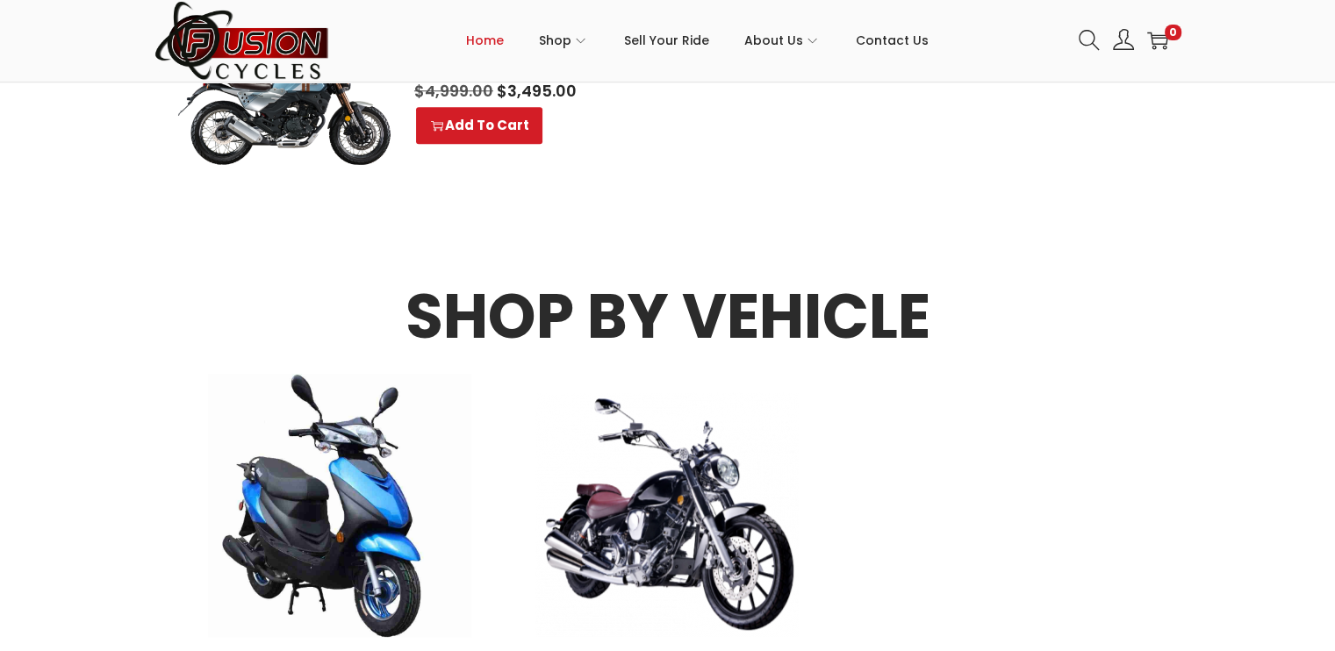
scroll to position [1580, 0]
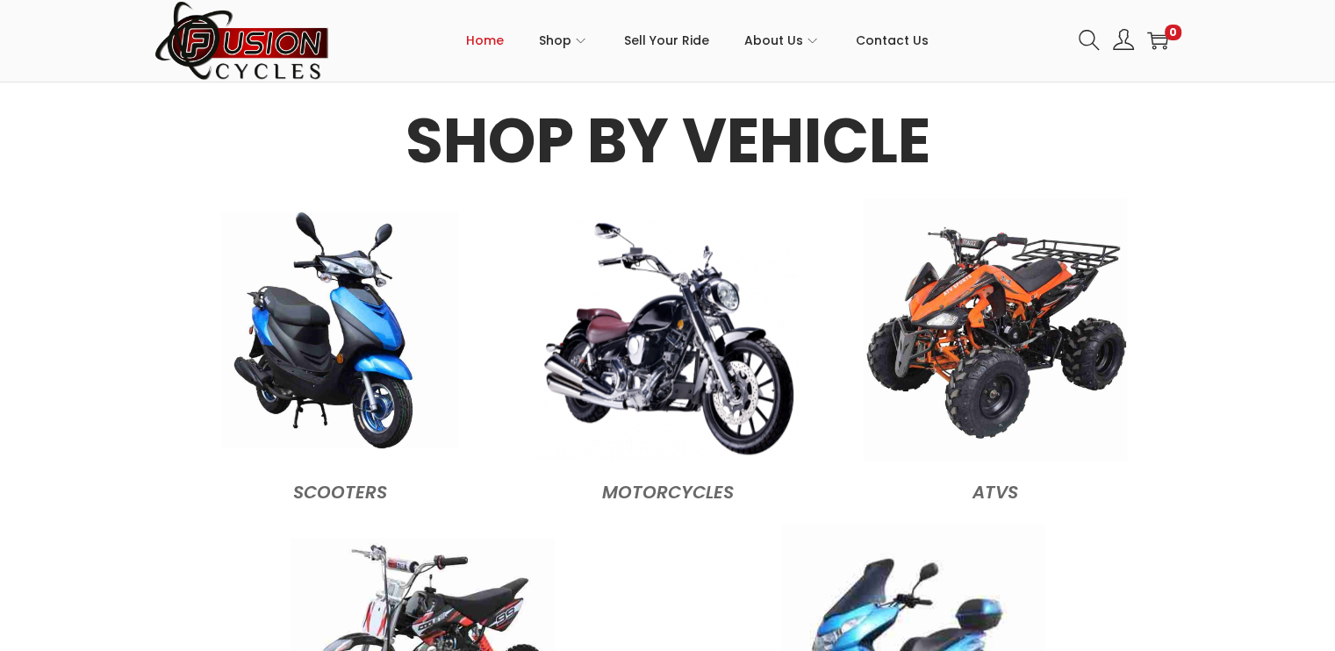
click at [333, 239] on img at bounding box center [339, 330] width 237 height 237
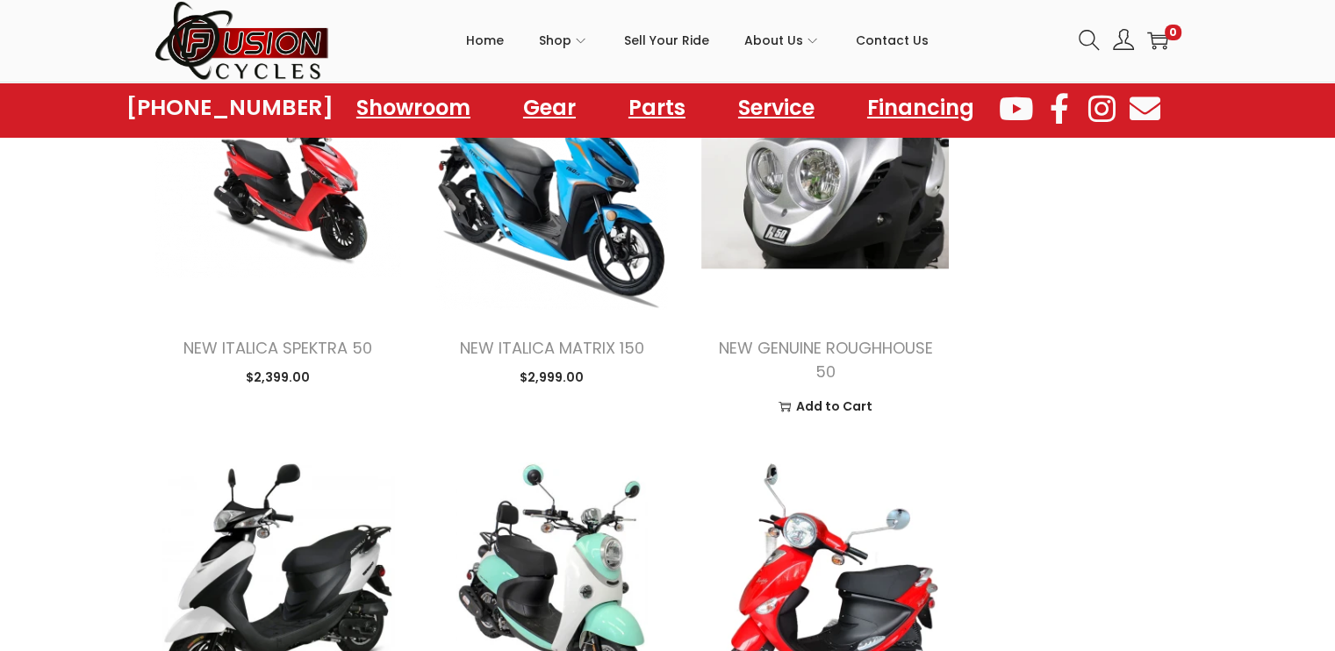
scroll to position [1405, 0]
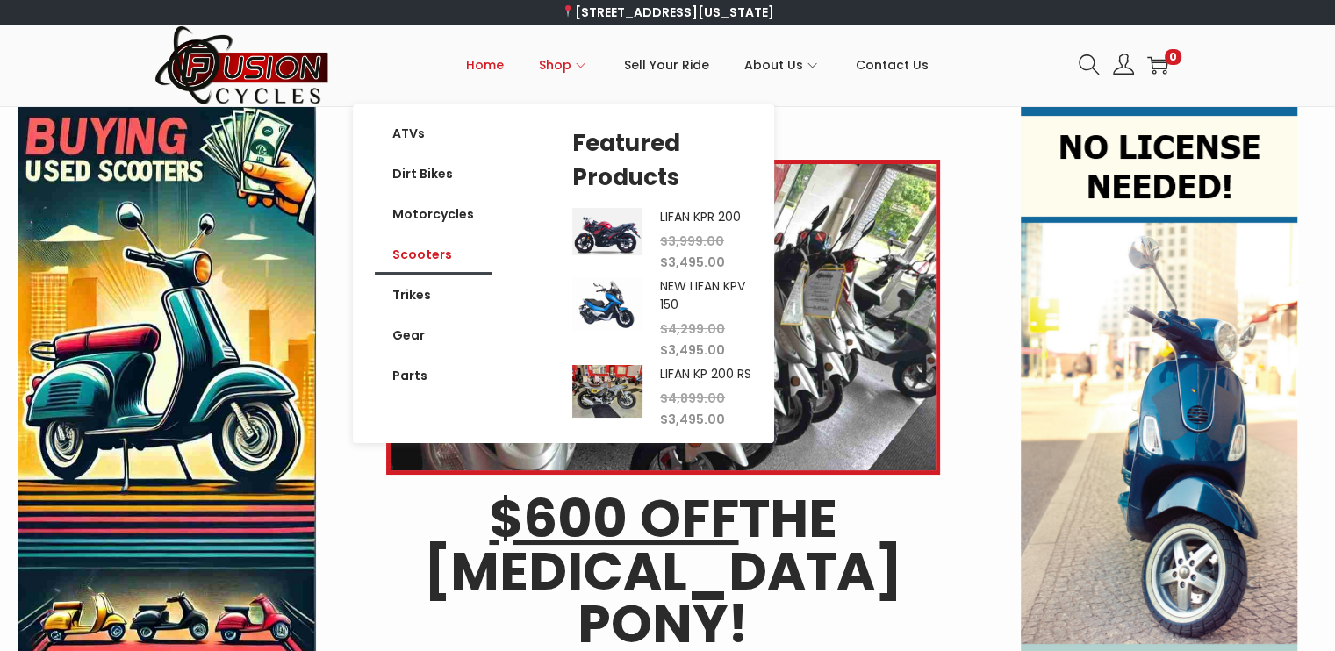
click at [451, 258] on link "Scooters" at bounding box center [433, 254] width 117 height 40
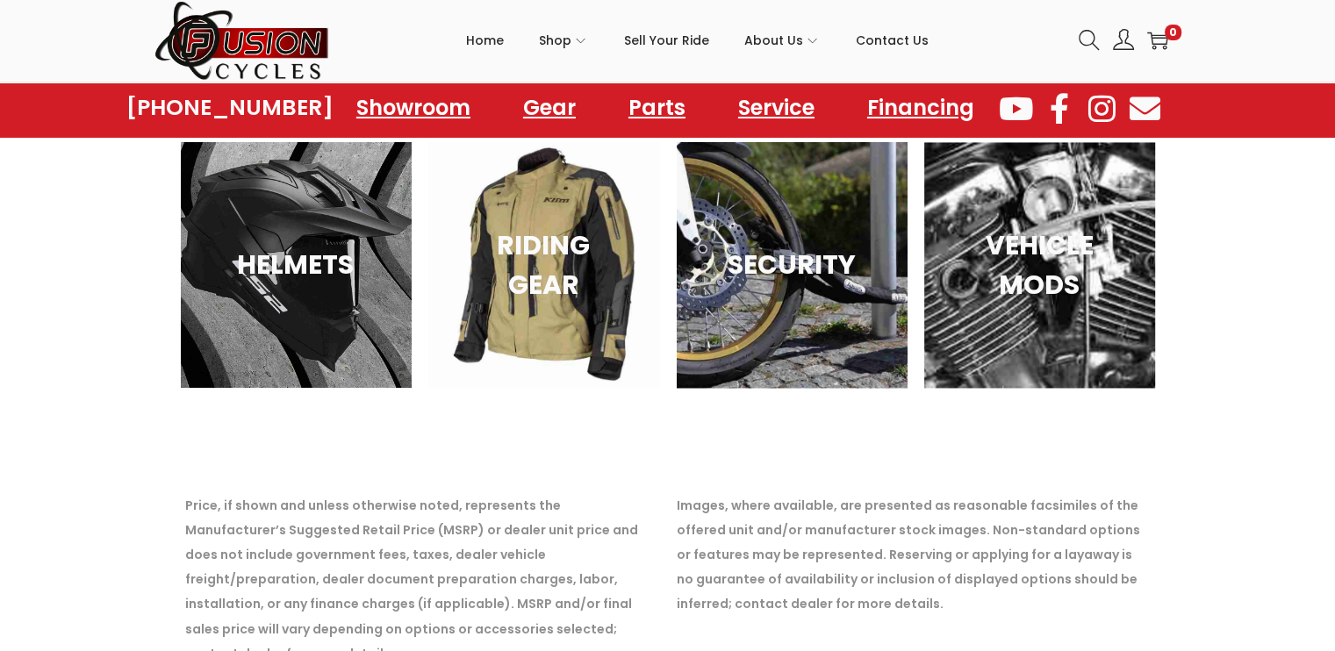
scroll to position [3069, 0]
